Goal: Task Accomplishment & Management: Manage account settings

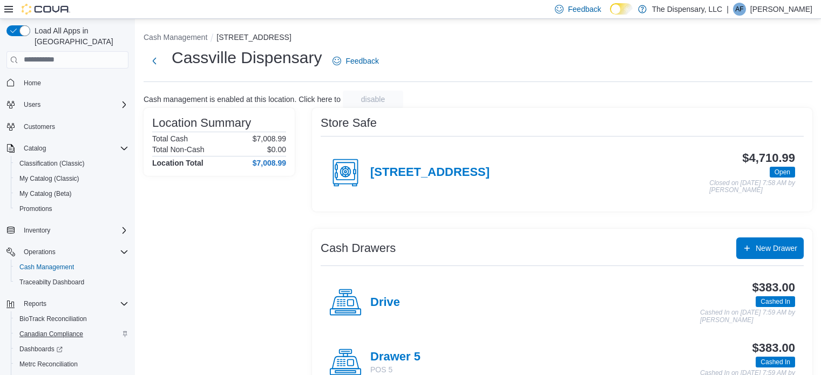
scroll to position [334, 0]
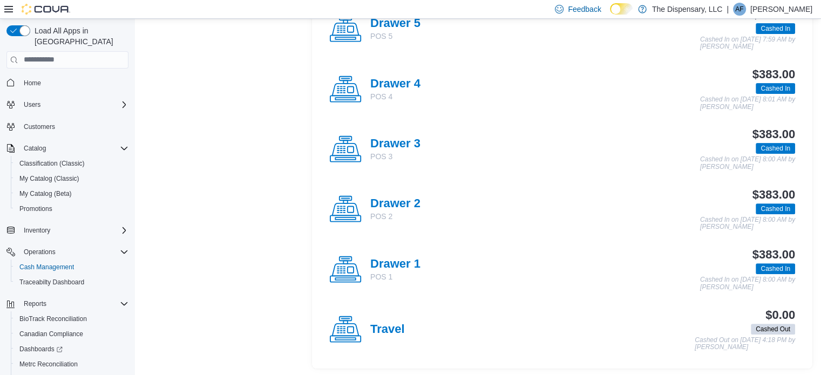
click at [130, 133] on div "Load All Apps in New Hub Home Users Customers Catalog Classification (Classic) …" at bounding box center [67, 215] width 131 height 388
click at [124, 144] on icon "Complex example" at bounding box center [124, 148] width 9 height 9
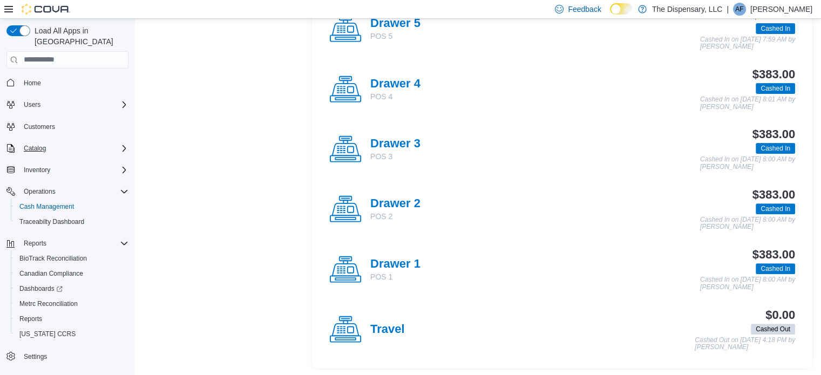
click at [124, 144] on icon "Complex example" at bounding box center [124, 148] width 9 height 9
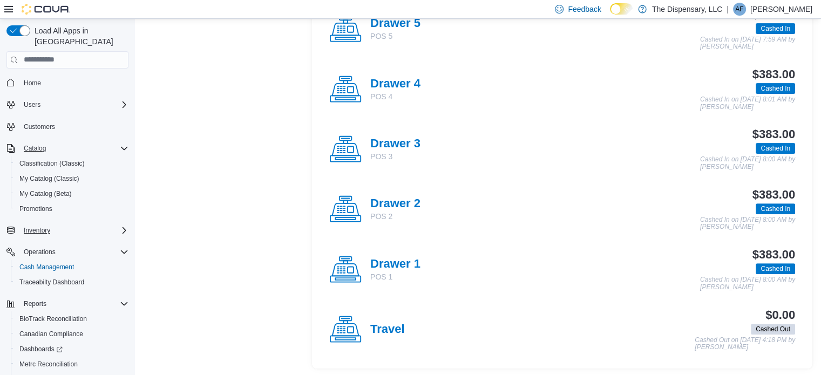
click at [121, 226] on icon "Complex example" at bounding box center [124, 230] width 9 height 9
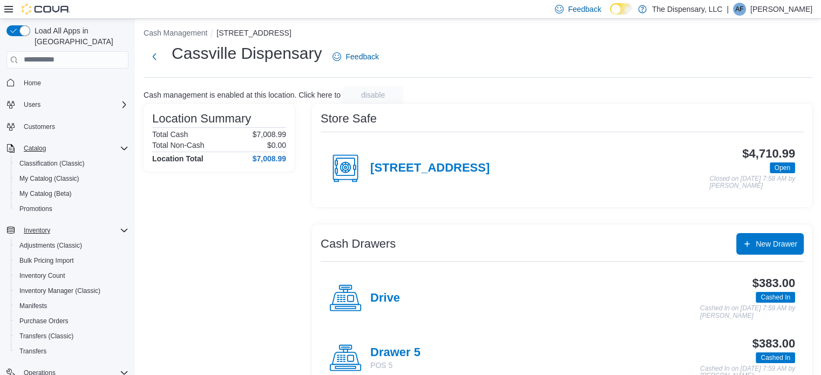
scroll to position [0, 0]
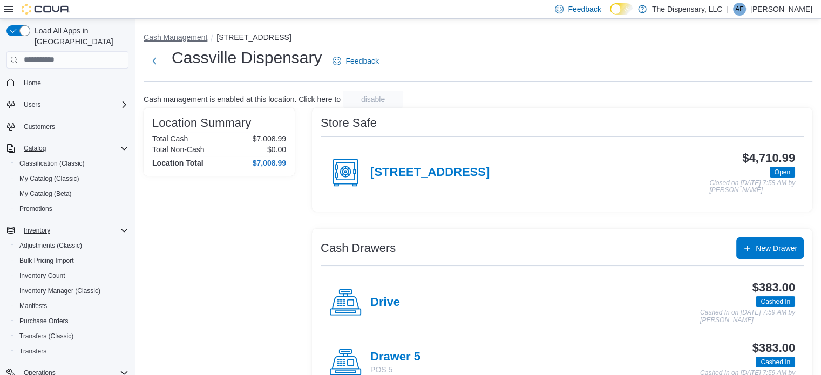
click at [173, 36] on button "Cash Management" at bounding box center [176, 37] width 64 height 9
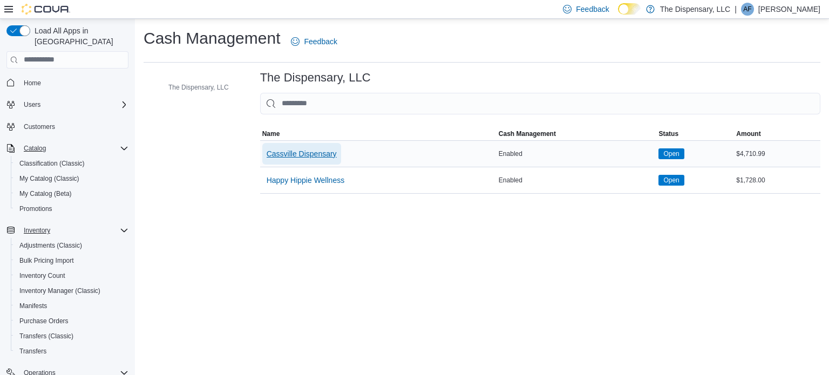
click at [303, 152] on span "Cassville Dispensary" at bounding box center [302, 153] width 70 height 11
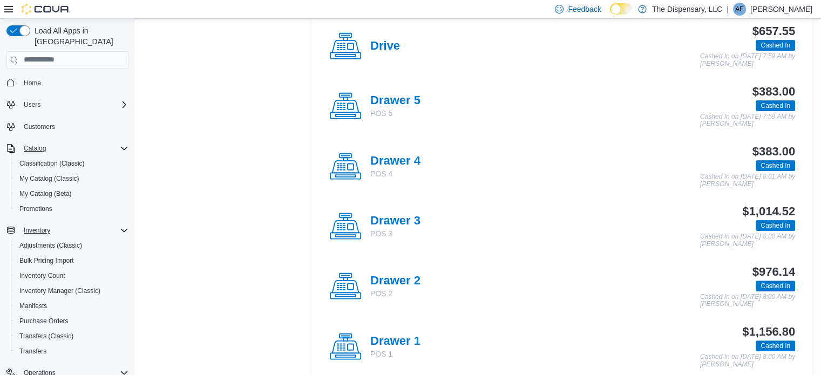
scroll to position [270, 0]
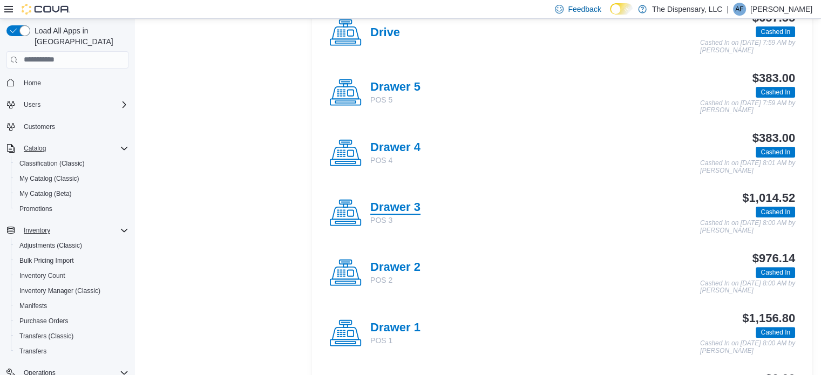
click at [380, 206] on h4 "Drawer 3" at bounding box center [395, 208] width 50 height 14
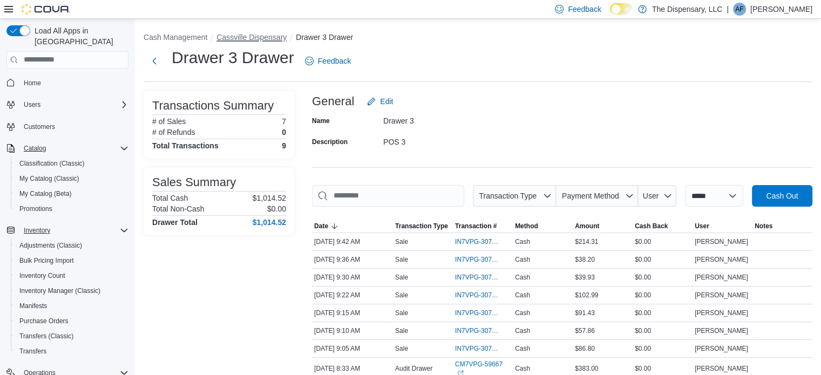
click at [249, 33] on button "Cassville Dispensary" at bounding box center [252, 37] width 70 height 9
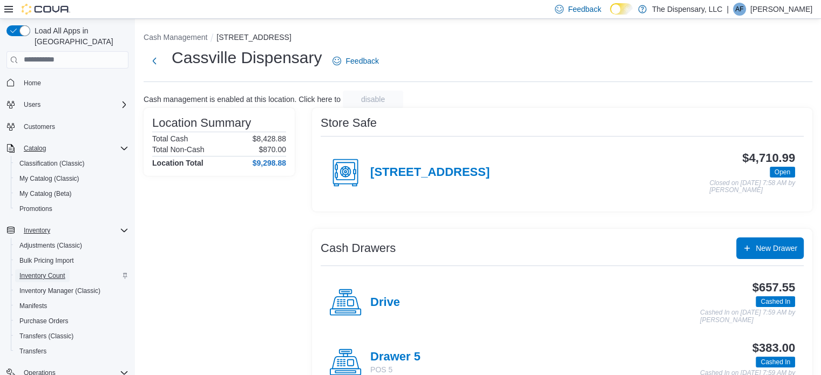
click at [53, 272] on span "Inventory Count" at bounding box center [42, 276] width 46 height 9
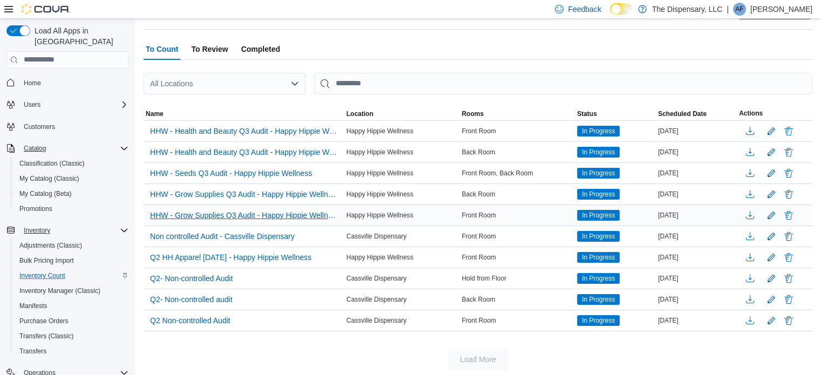
scroll to position [54, 0]
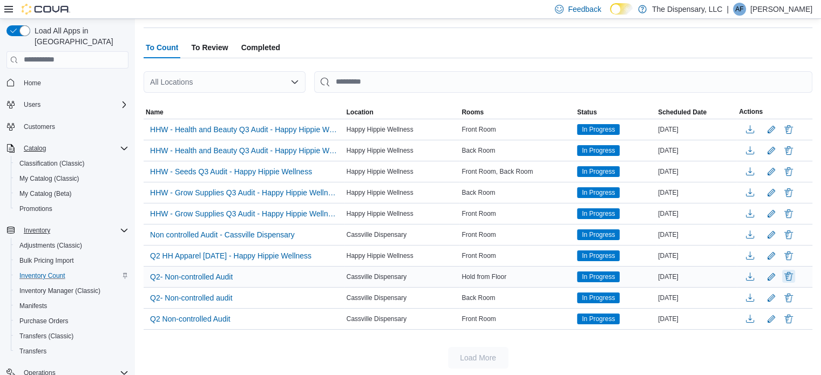
click at [795, 276] on button "Delete" at bounding box center [788, 276] width 13 height 13
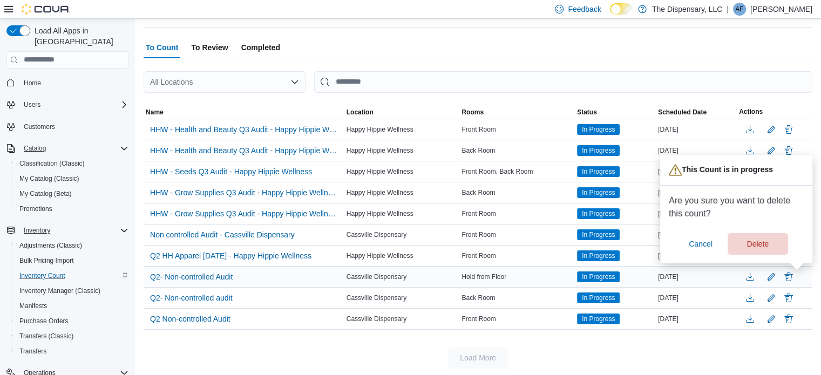
click at [575, 353] on div "Load More" at bounding box center [478, 358] width 669 height 22
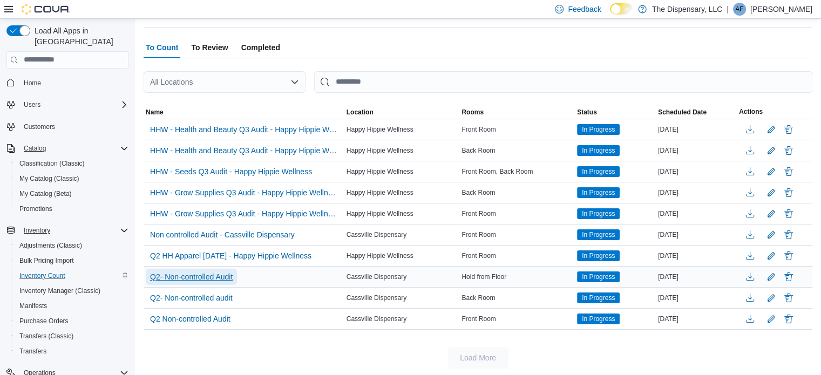
click at [213, 277] on span "Q2- Non-controlled Audit" at bounding box center [191, 277] width 83 height 11
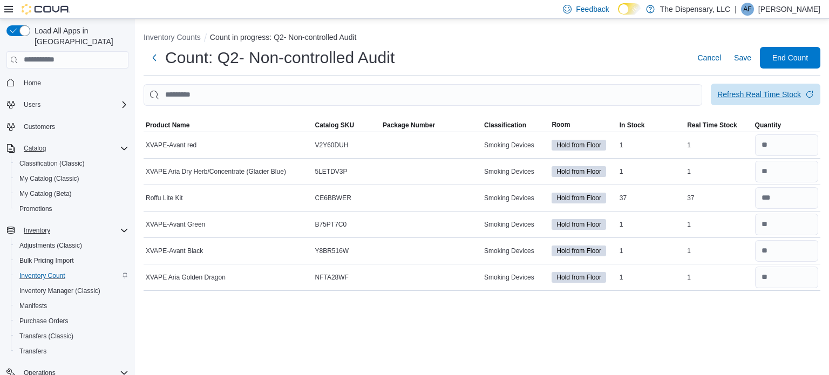
click at [775, 101] on span "Refresh Real Time Stock" at bounding box center [766, 95] width 97 height 22
click at [786, 56] on span "End Count" at bounding box center [791, 57] width 36 height 11
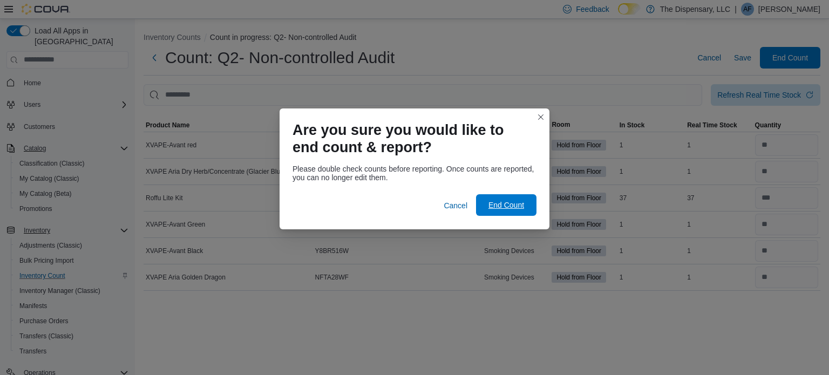
click at [502, 203] on span "End Count" at bounding box center [507, 205] width 36 height 11
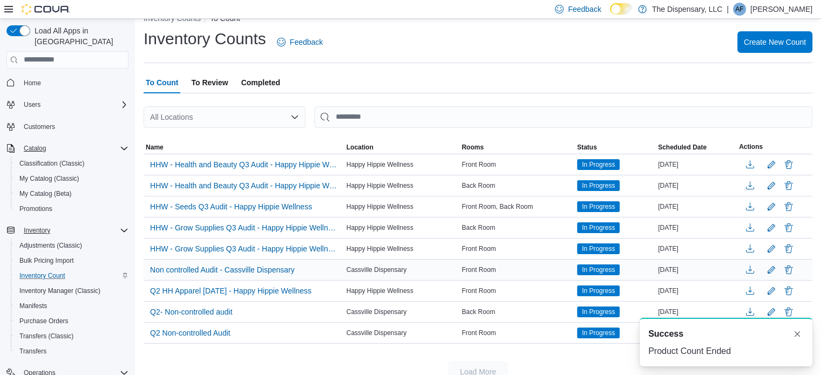
scroll to position [33, 0]
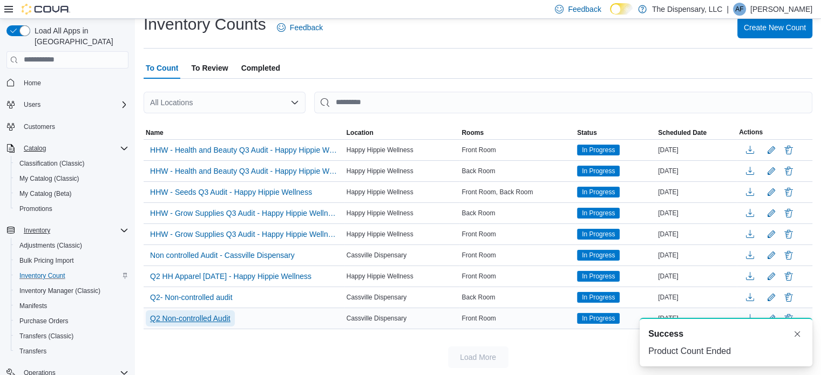
click at [202, 317] on span "Q2 Non-controlled Audit" at bounding box center [190, 318] width 80 height 11
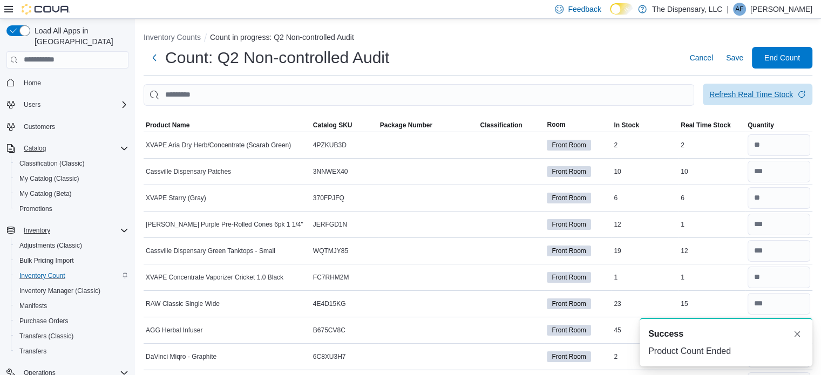
click at [750, 94] on div "Refresh Real Time Stock" at bounding box center [752, 94] width 84 height 11
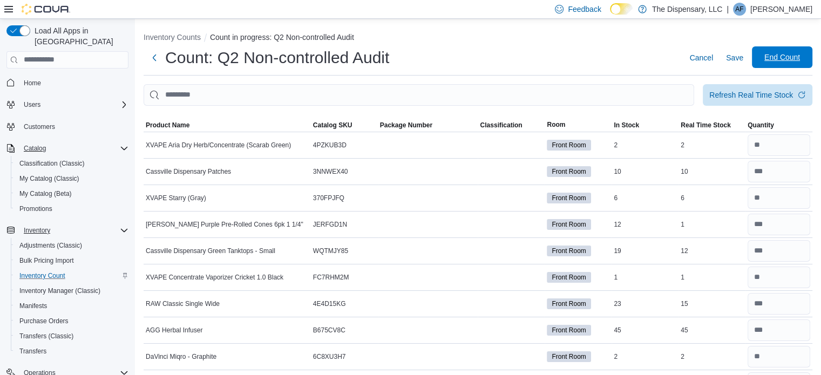
click at [784, 60] on span "End Count" at bounding box center [783, 57] width 36 height 11
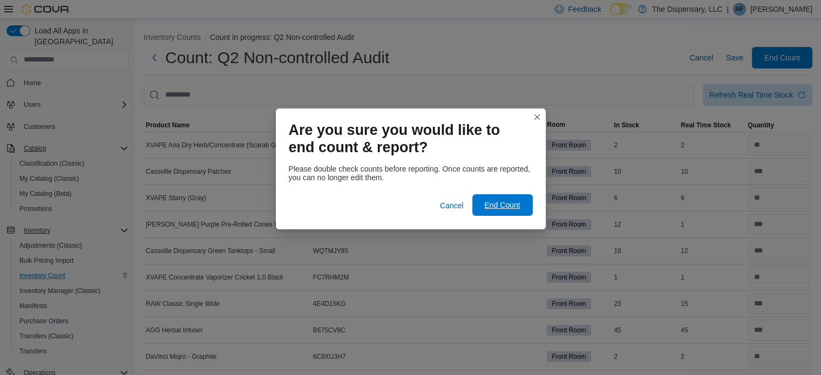
click at [514, 201] on span "End Count" at bounding box center [502, 205] width 36 height 11
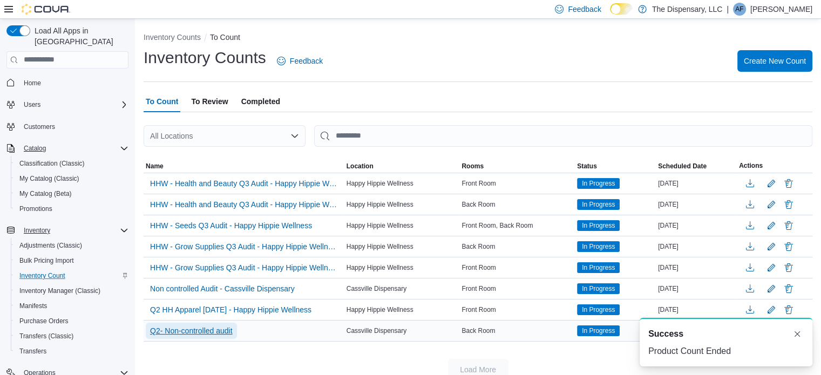
click at [205, 329] on span "Q2- Non-controlled audit" at bounding box center [191, 331] width 83 height 11
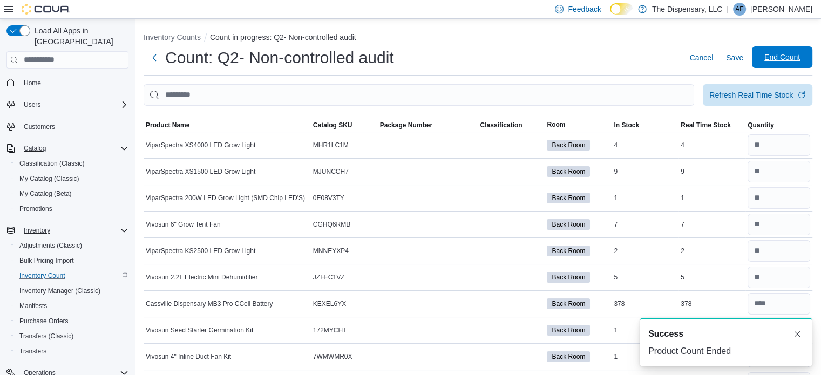
click at [789, 50] on span "End Count" at bounding box center [783, 57] width 48 height 22
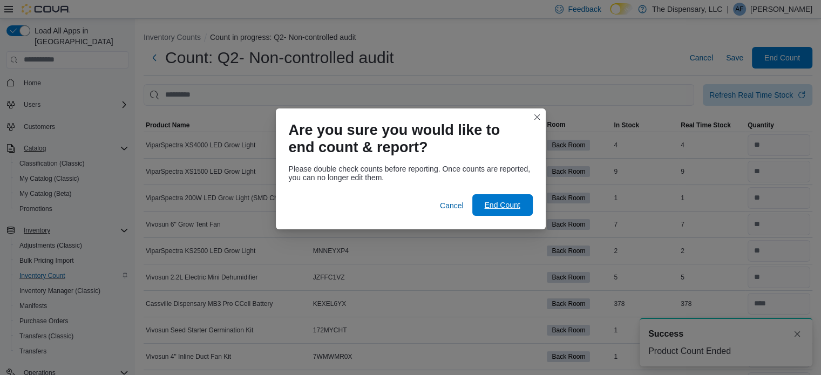
click at [497, 205] on span "End Count" at bounding box center [502, 205] width 36 height 11
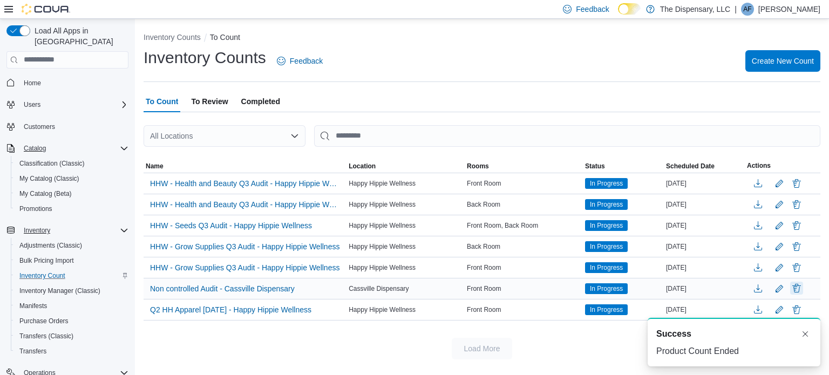
click at [797, 288] on button "Delete" at bounding box center [797, 288] width 13 height 13
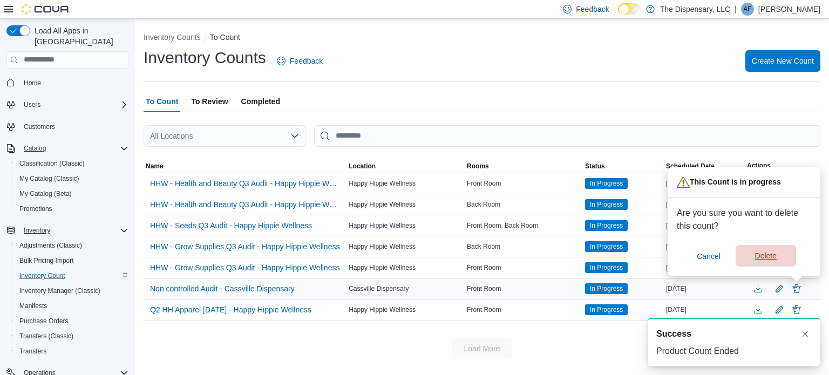
click at [774, 257] on span "Delete" at bounding box center [766, 256] width 22 height 11
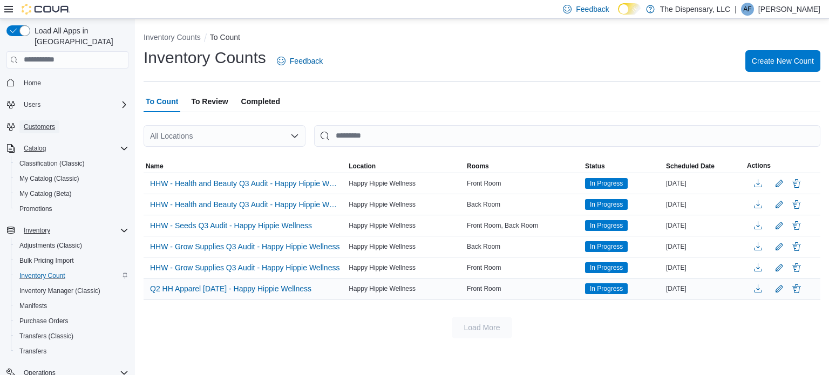
click at [39, 120] on span "Customers" at bounding box center [39, 126] width 31 height 13
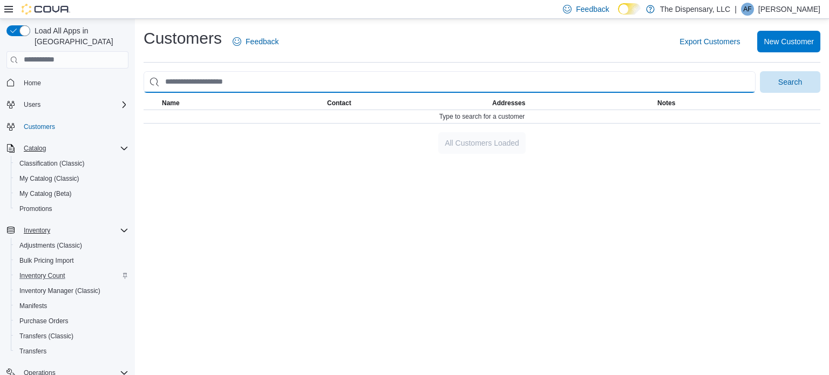
click at [187, 84] on input "search" at bounding box center [450, 82] width 612 height 22
type input "**********"
click at [760, 71] on button "Search" at bounding box center [790, 82] width 60 height 22
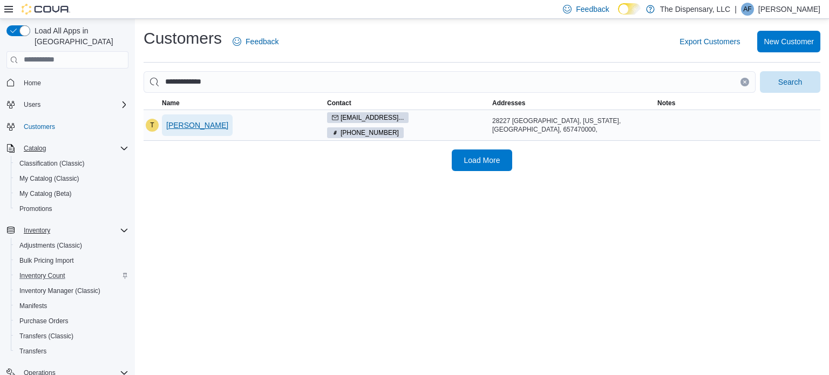
click at [187, 125] on span "[PERSON_NAME]" at bounding box center [197, 125] width 62 height 11
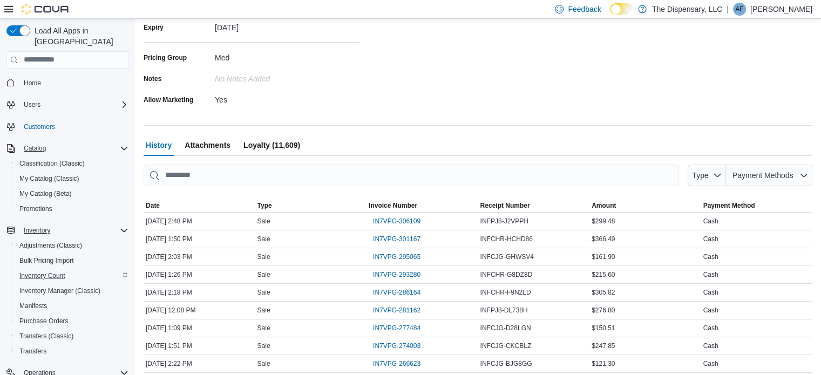
scroll to position [295, 0]
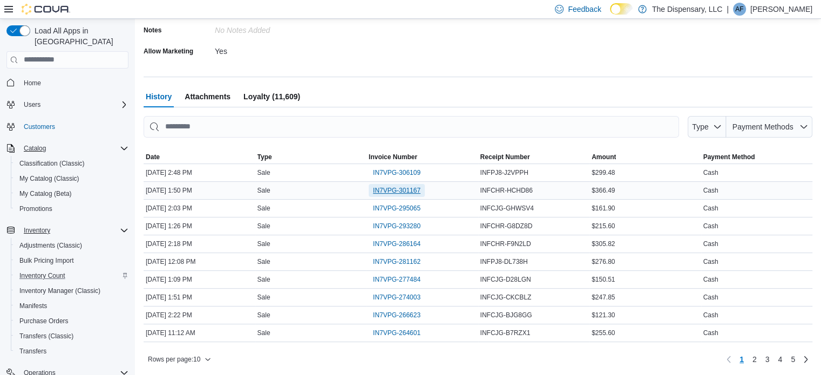
click at [414, 189] on span "IN7VPG-301167" at bounding box center [397, 190] width 48 height 9
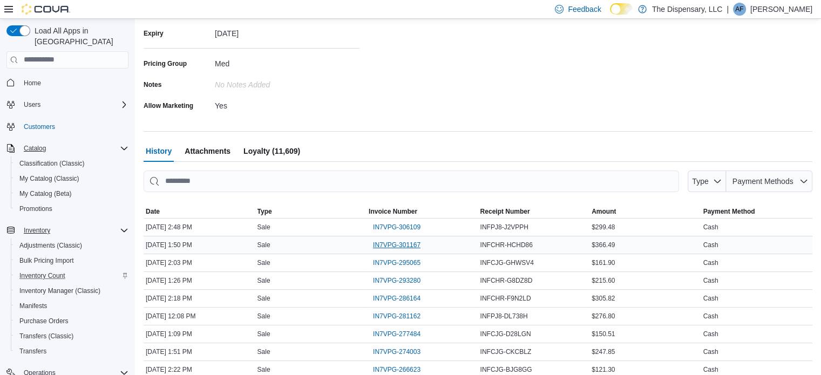
scroll to position [241, 0]
click at [384, 240] on span "IN7VPG-301167" at bounding box center [397, 244] width 48 height 9
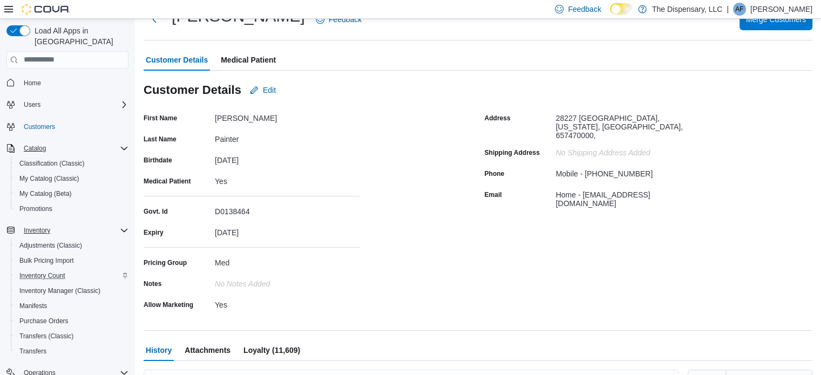
scroll to position [25, 0]
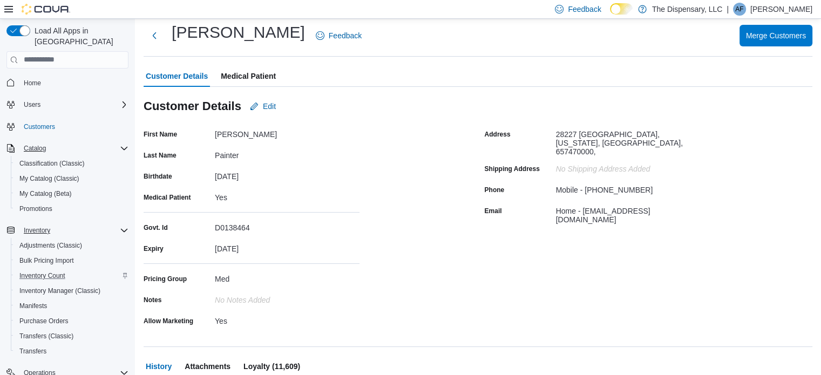
click at [282, 101] on div "Customer Details Edit" at bounding box center [478, 107] width 669 height 22
click at [264, 105] on span "Edit" at bounding box center [269, 106] width 13 height 11
select select "******"
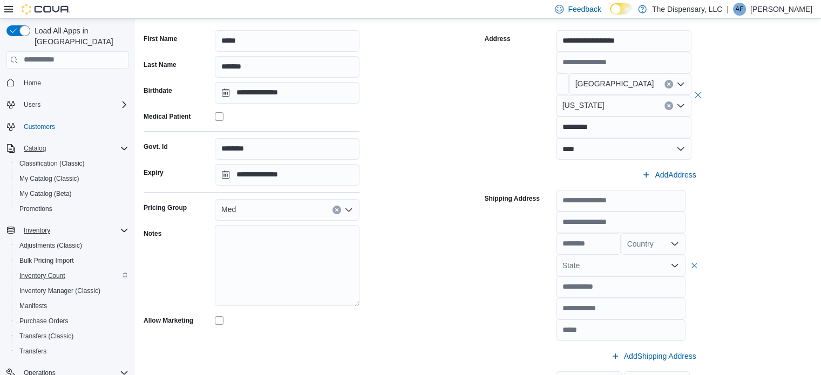
scroll to position [241, 0]
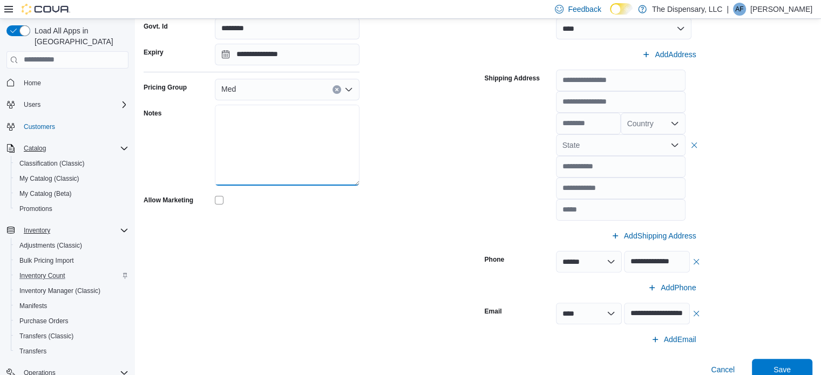
drag, startPoint x: 249, startPoint y: 132, endPoint x: 239, endPoint y: 138, distance: 12.1
click at [248, 134] on textarea "Notes" at bounding box center [287, 145] width 145 height 81
click at [287, 116] on textarea "**********" at bounding box center [287, 145] width 145 height 81
click at [259, 126] on textarea "**********" at bounding box center [287, 145] width 145 height 81
type textarea "**********"
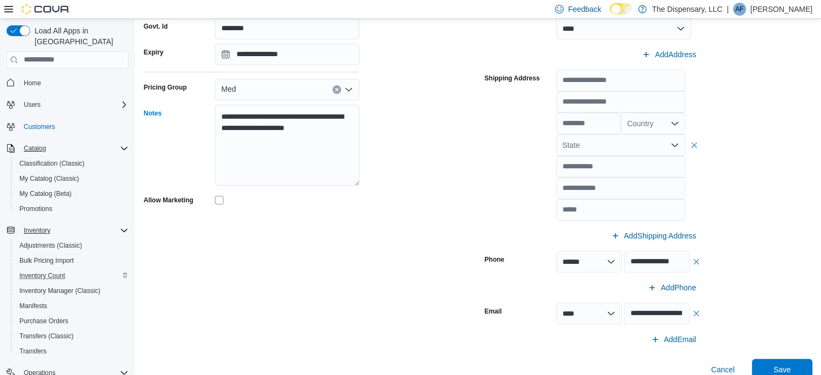
click at [276, 259] on div "**********" at bounding box center [308, 130] width 328 height 441
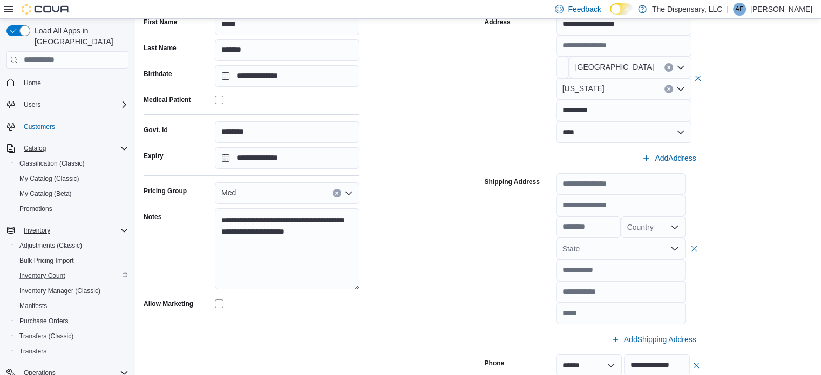
scroll to position [25, 0]
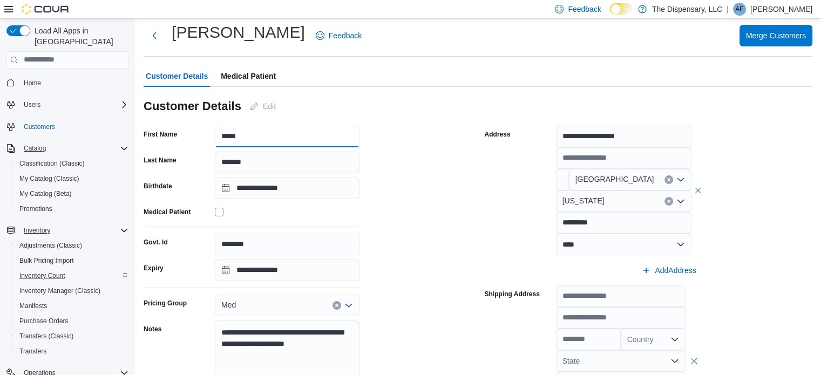
click at [255, 139] on input "*****" at bounding box center [287, 137] width 145 height 22
type input "**********"
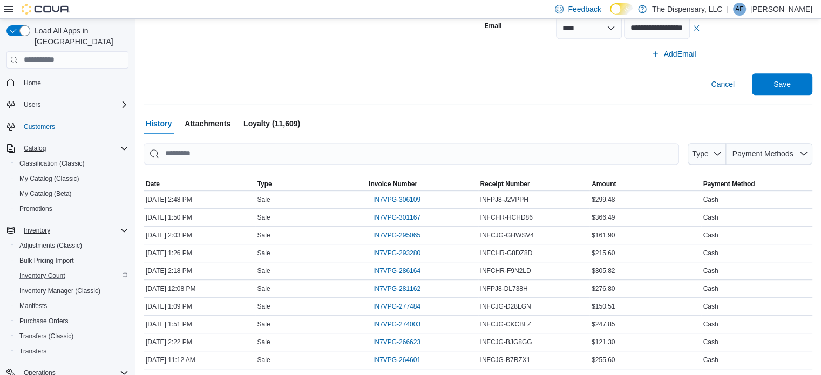
scroll to position [554, 0]
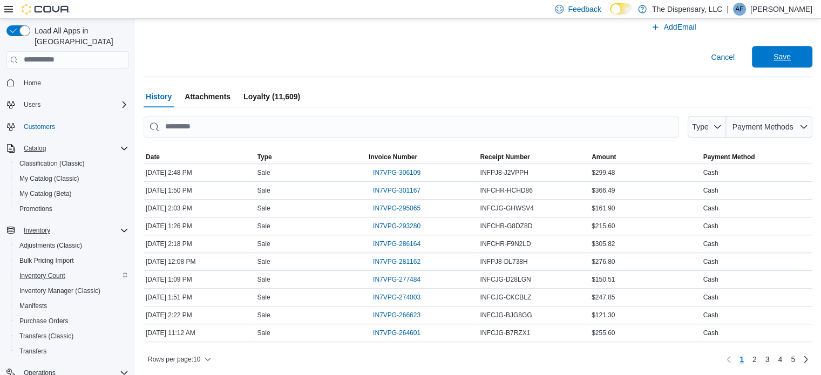
click at [782, 64] on span "Save" at bounding box center [783, 57] width 48 height 22
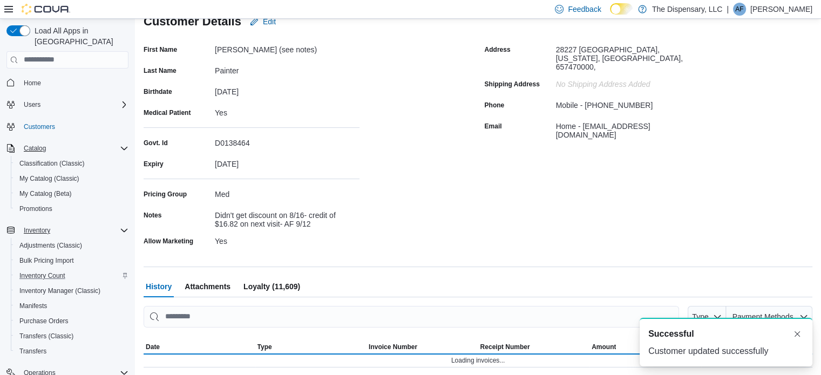
scroll to position [0, 0]
